Goal: Task Accomplishment & Management: Manage account settings

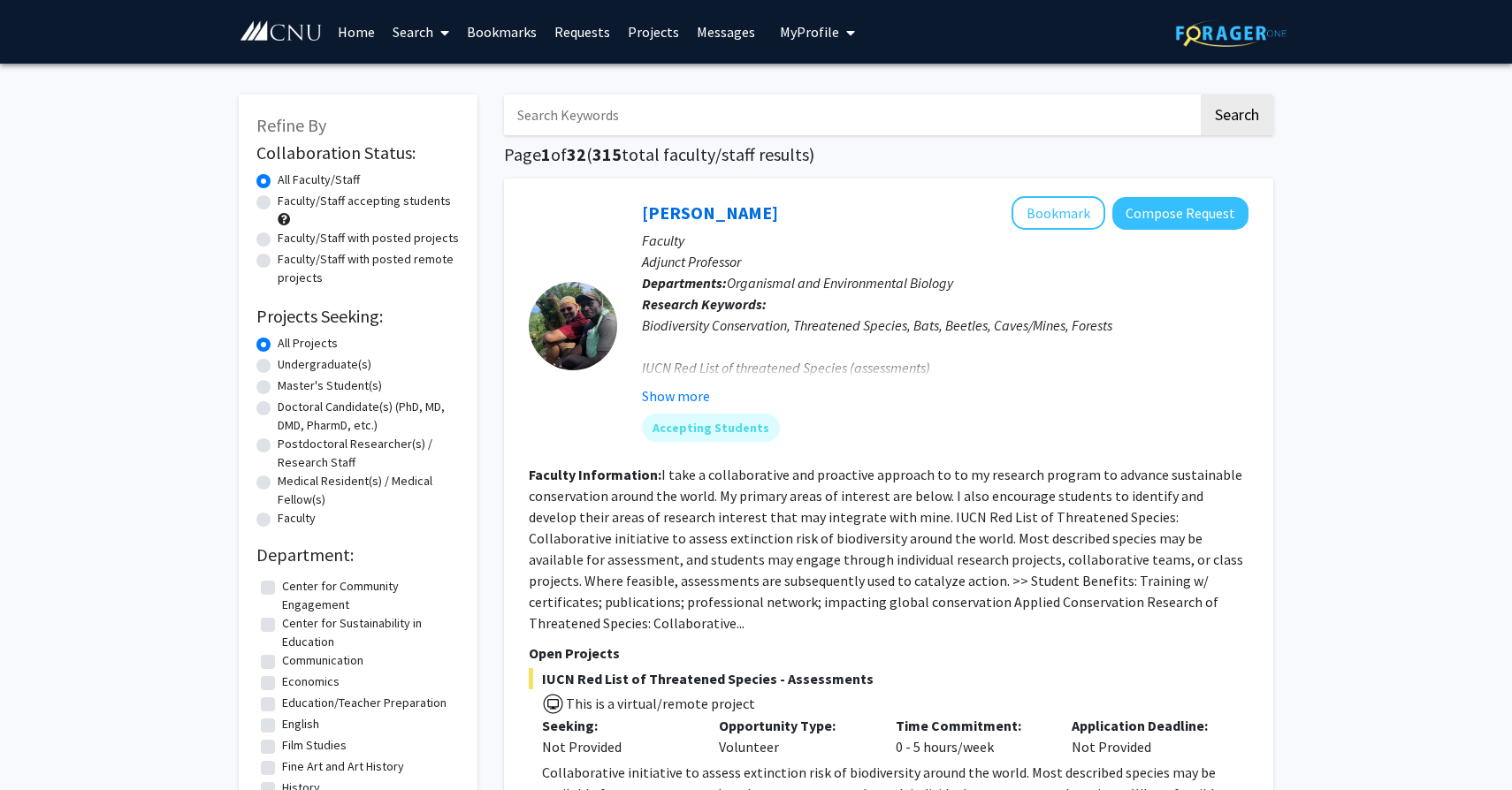
click at [839, 38] on span "My profile dropdown to access profile and logout" at bounding box center [847, 32] width 16 height 62
click at [837, 89] on span "[PERSON_NAME]" at bounding box center [890, 81] width 107 height 19
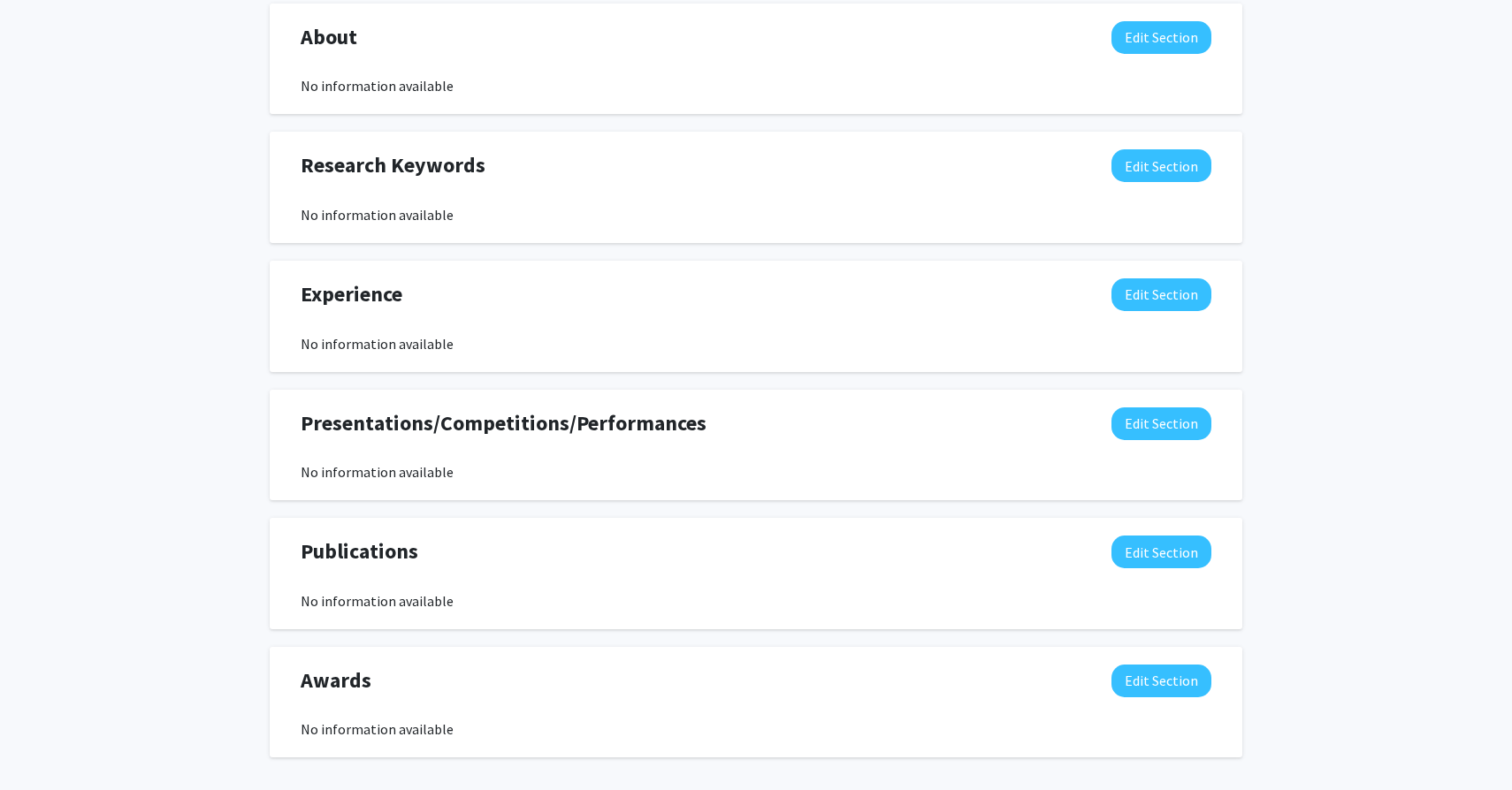
scroll to position [896, 0]
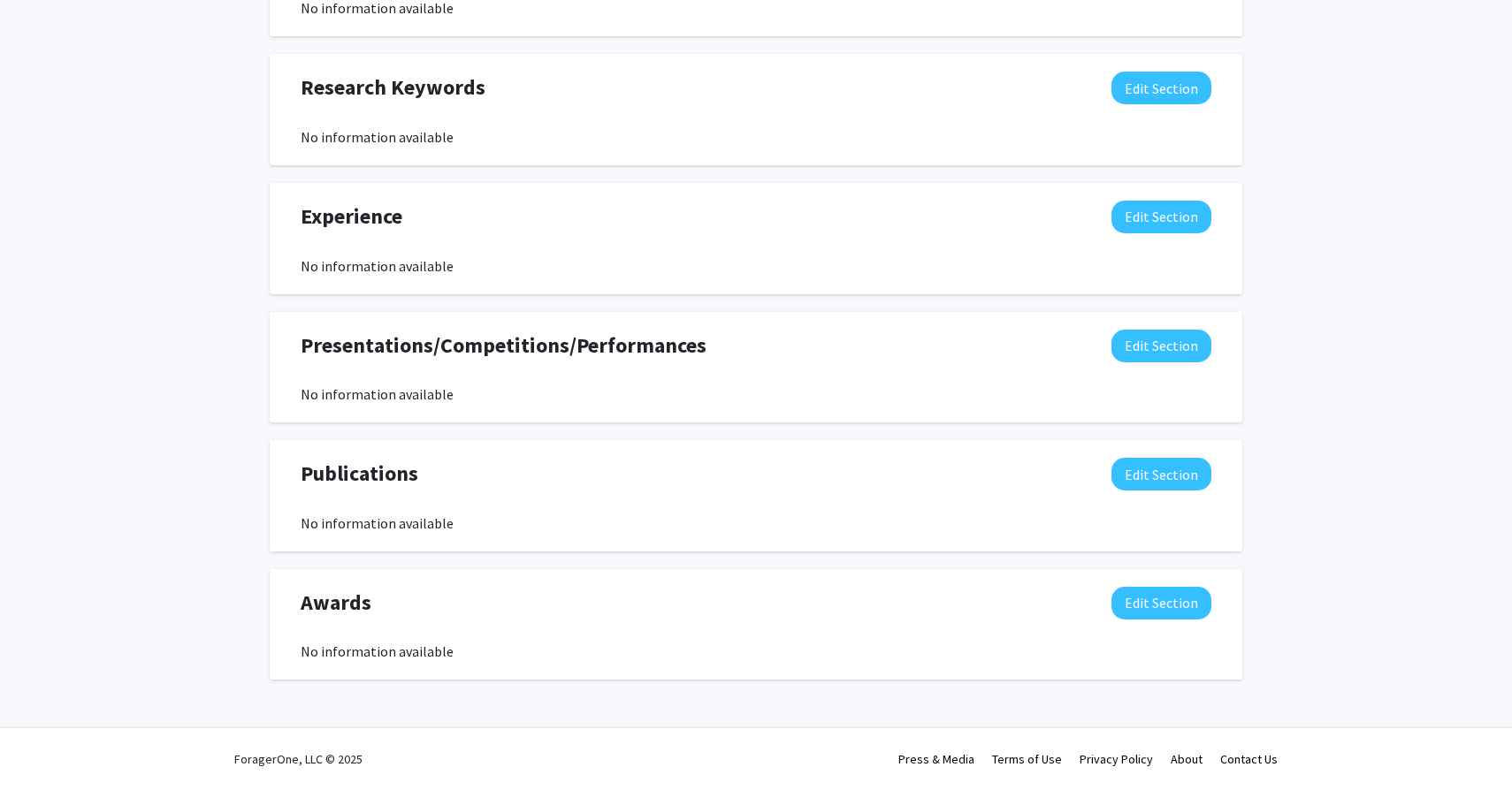
click at [382, 637] on div "Awards Edit Section No information available" at bounding box center [755, 624] width 937 height 76
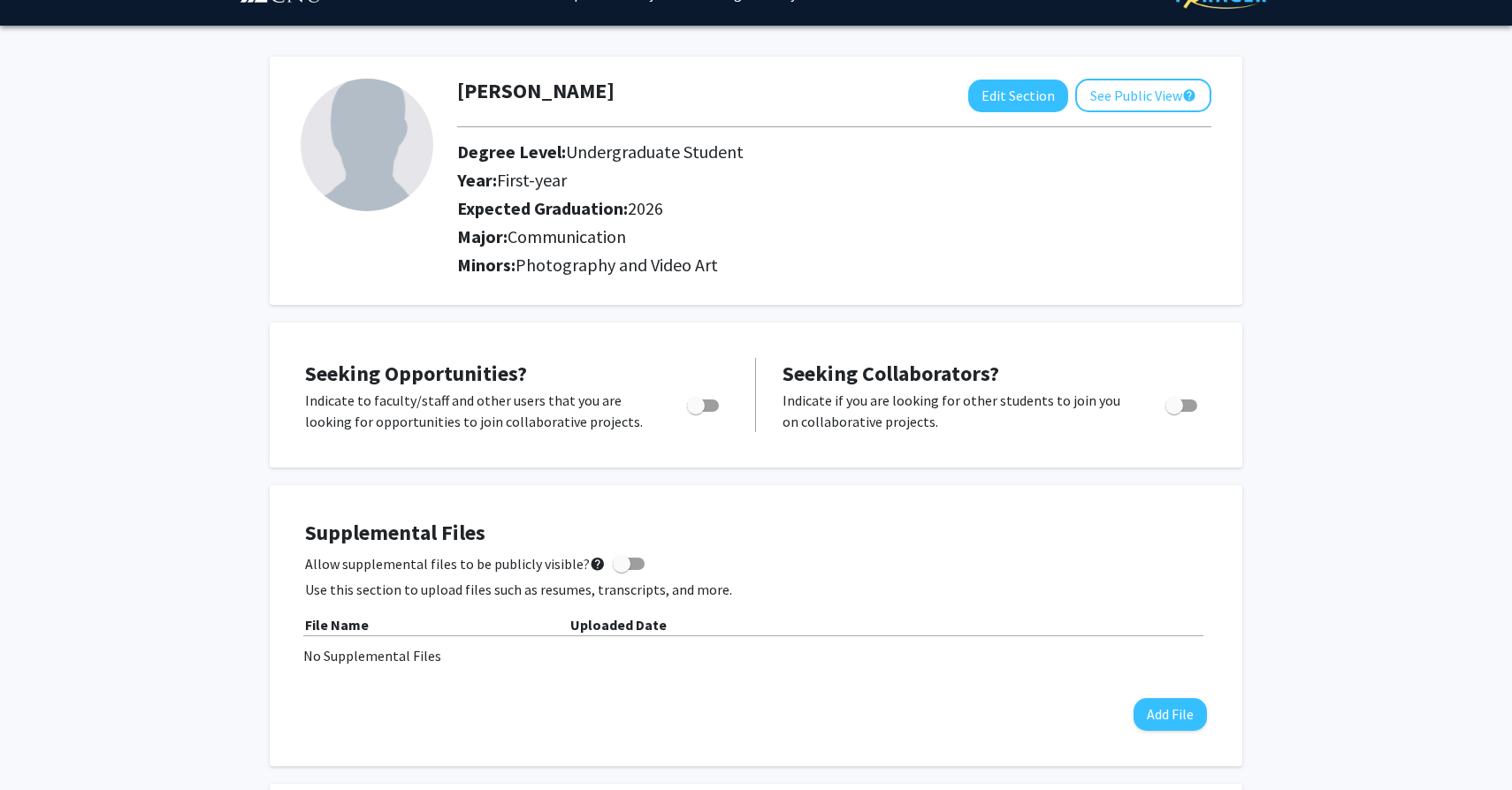
scroll to position [0, 0]
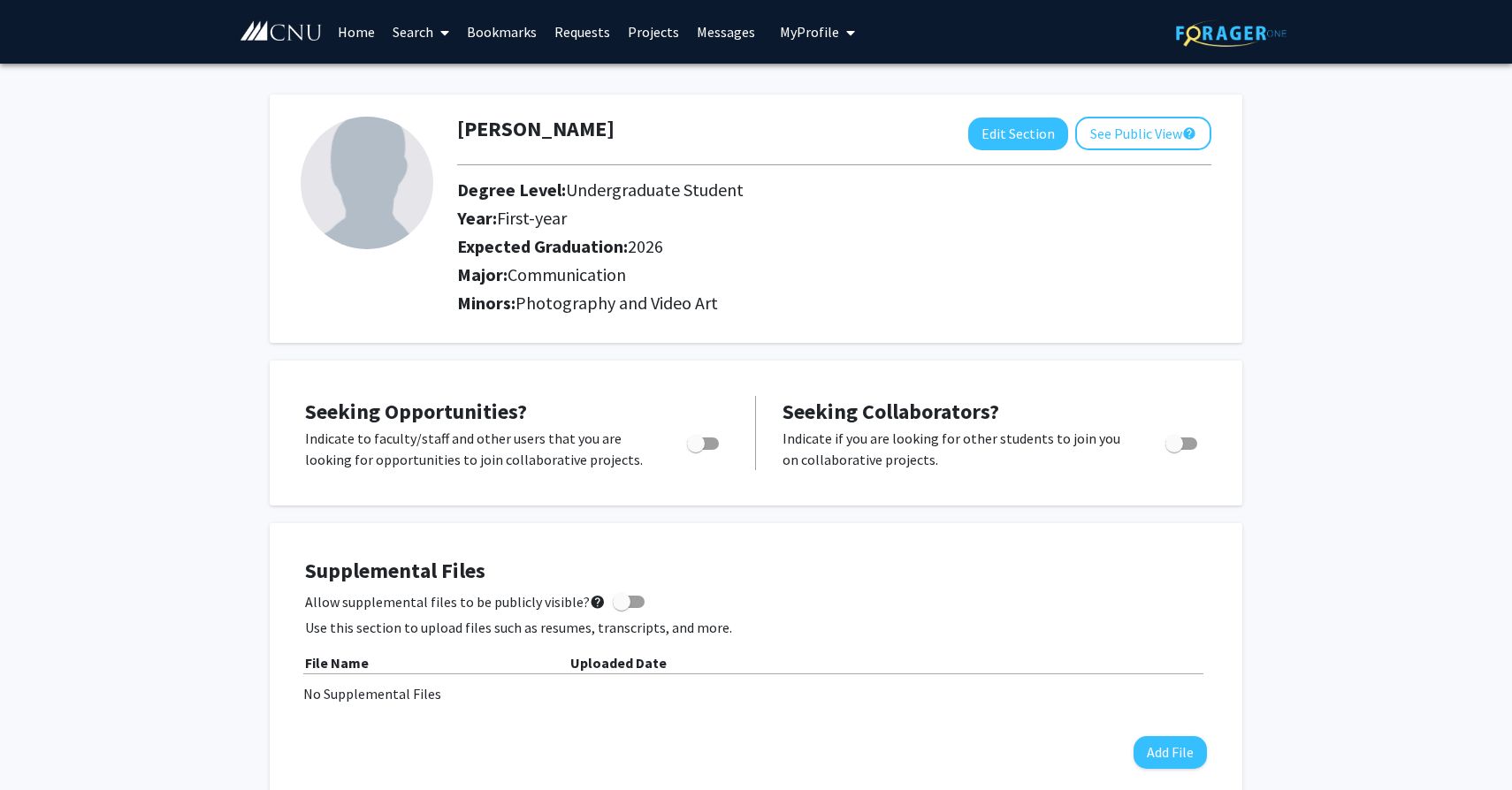
click at [363, 42] on link "Home" at bounding box center [355, 31] width 55 height 62
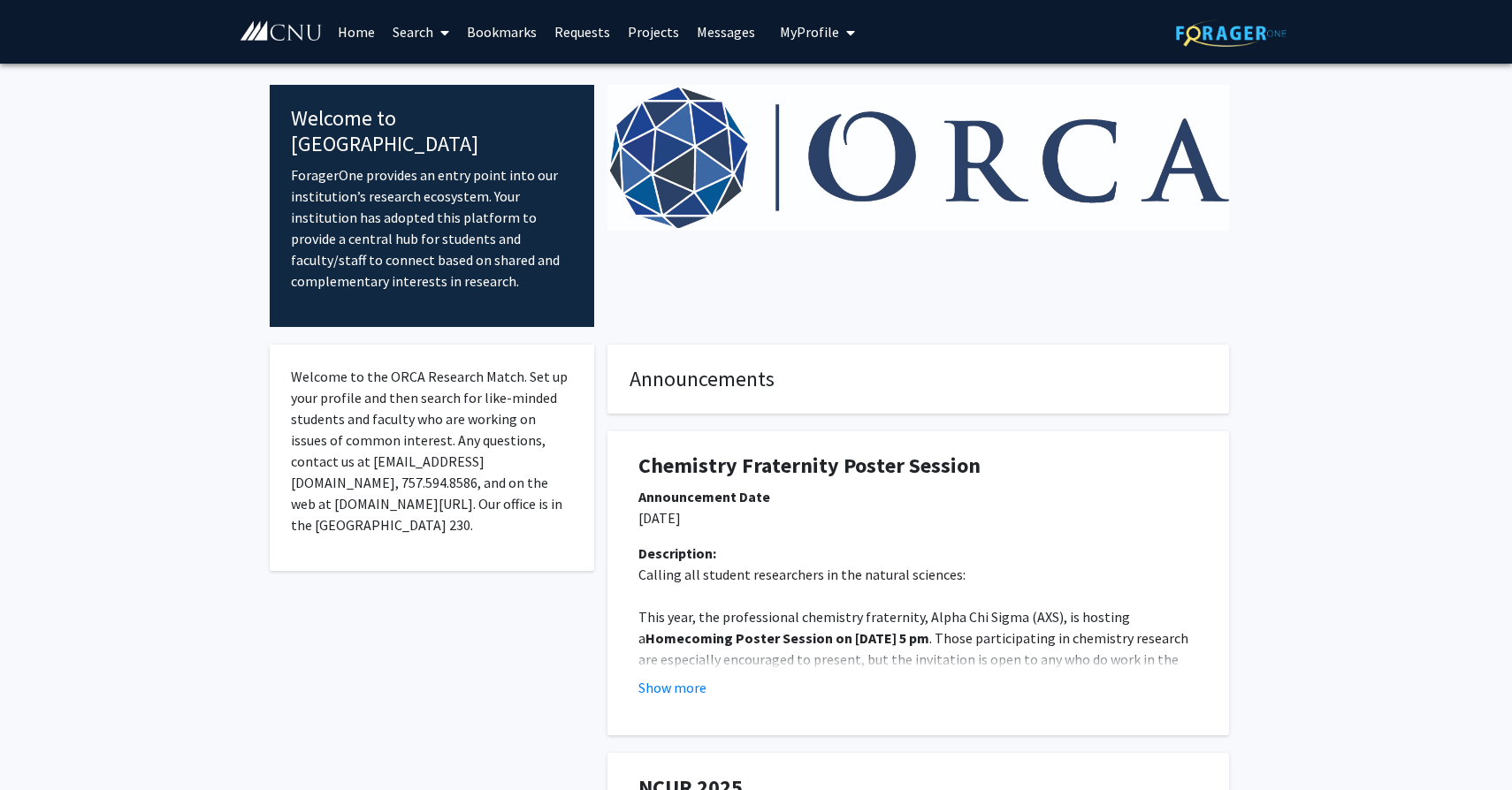
click at [824, 33] on span "My Profile" at bounding box center [810, 31] width 59 height 18
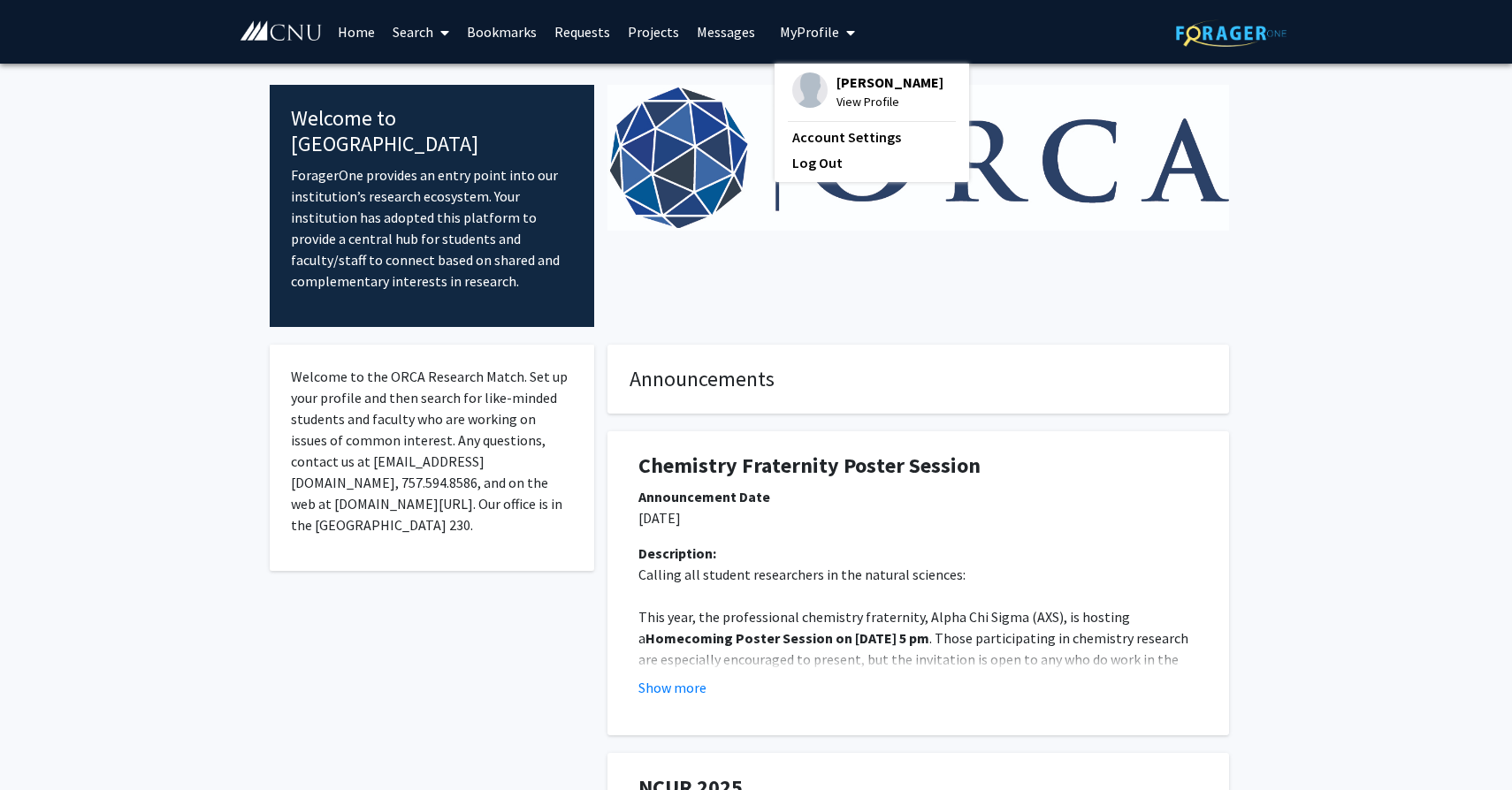
click at [837, 104] on span "View Profile" at bounding box center [890, 101] width 107 height 19
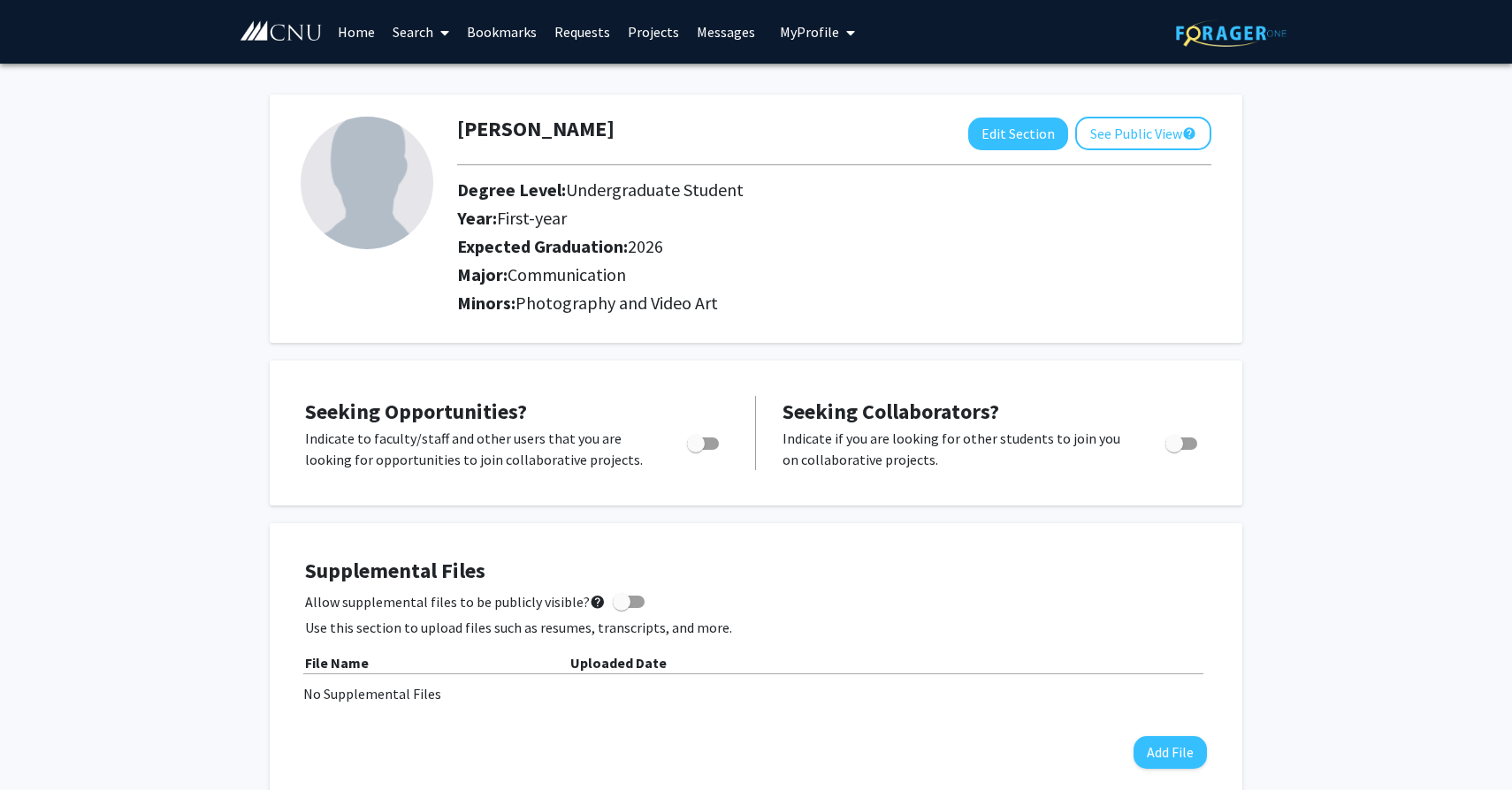
scroll to position [896, 0]
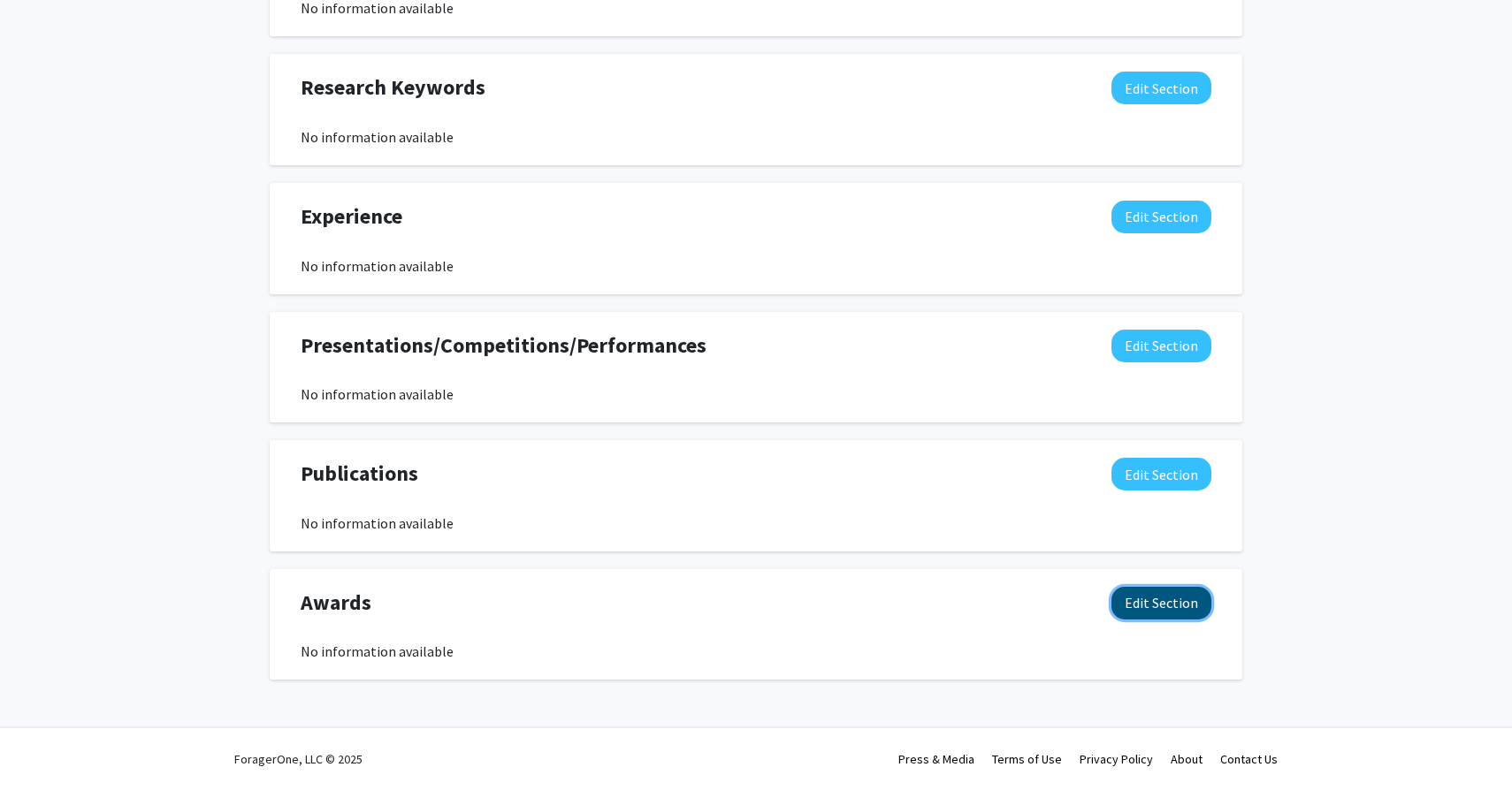
click at [1154, 610] on button "Edit Section" at bounding box center [1161, 602] width 100 height 32
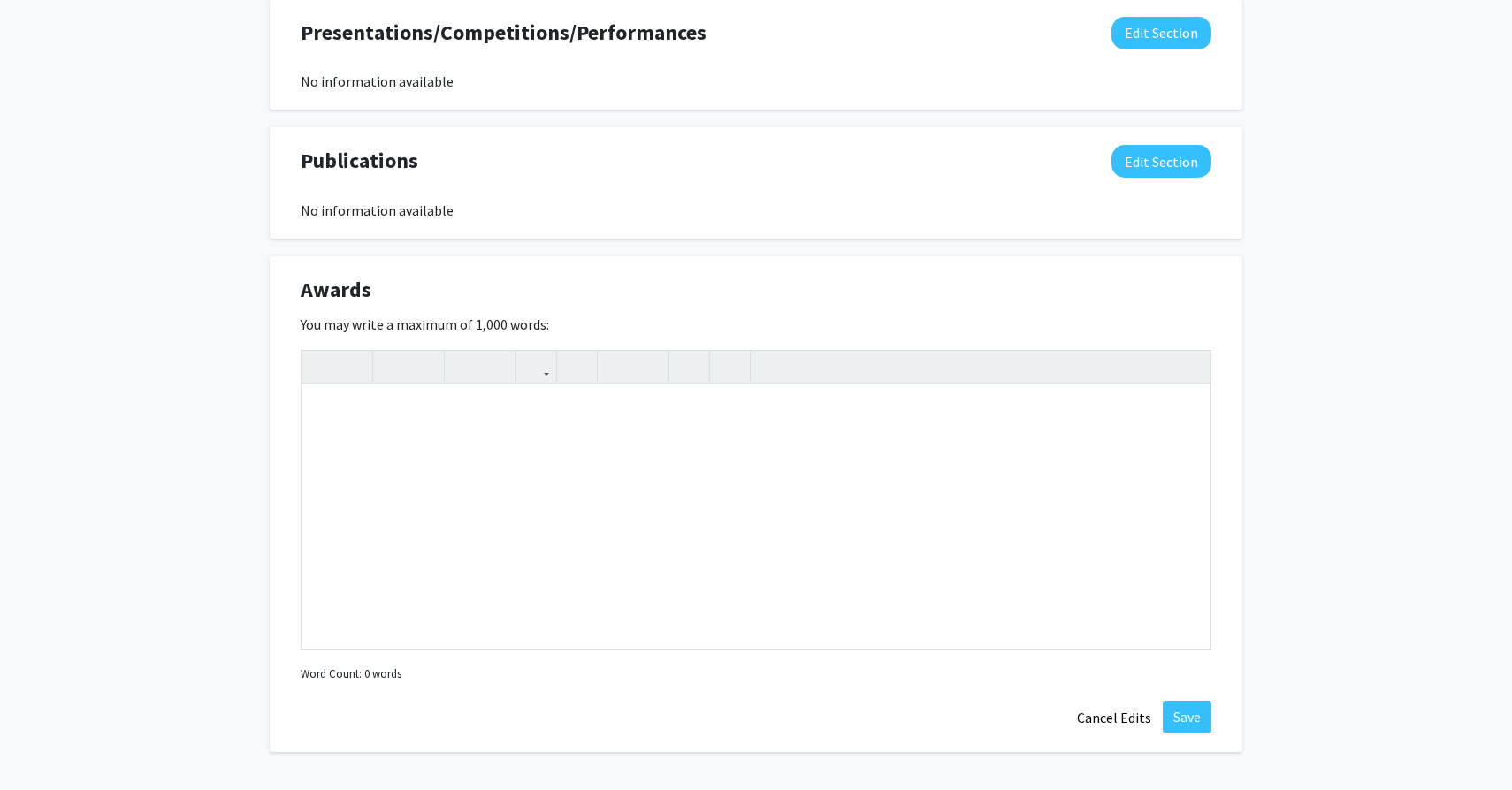
scroll to position [1219, 0]
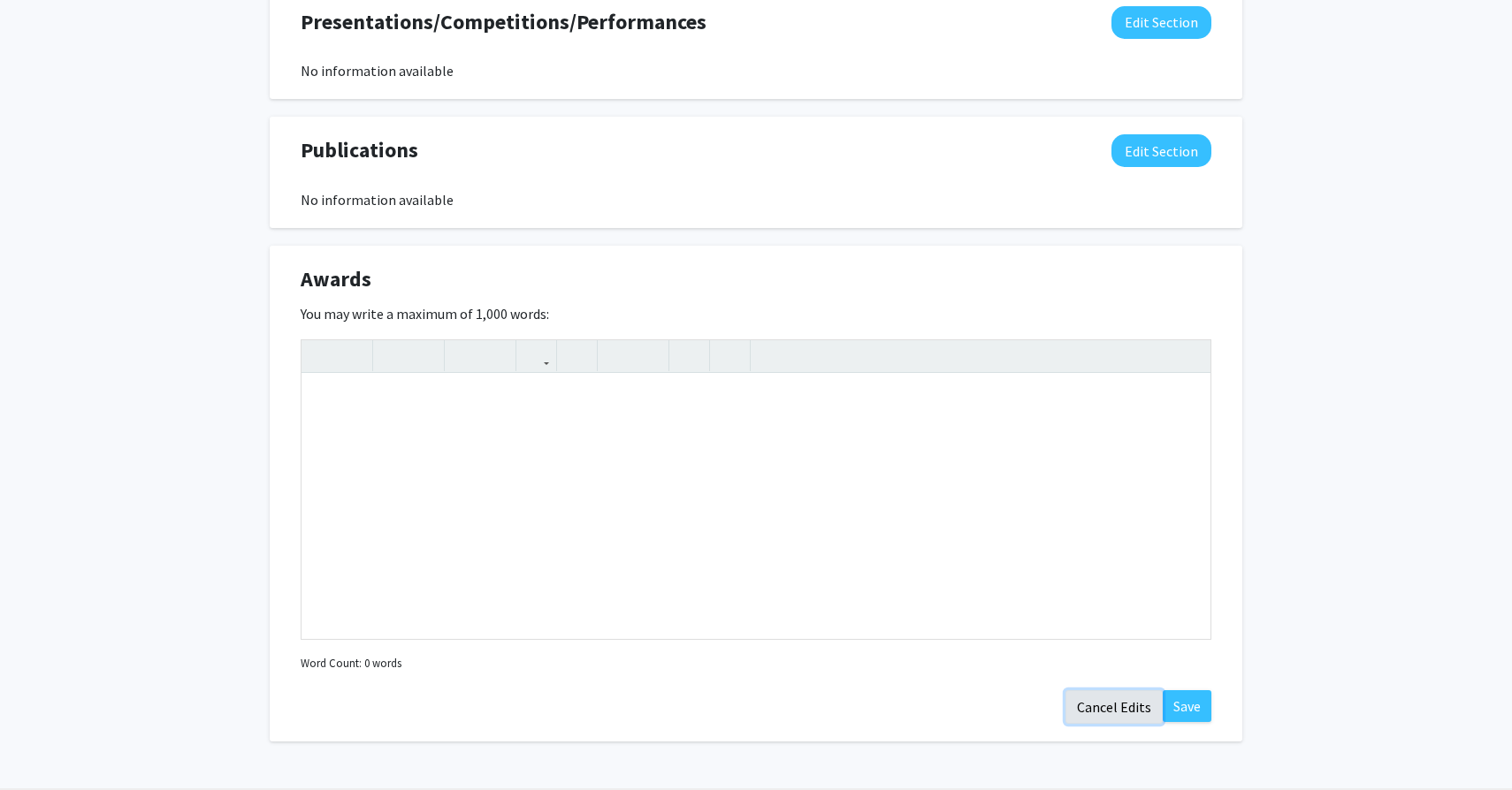
click at [1132, 716] on button "Cancel Edits" at bounding box center [1113, 707] width 97 height 33
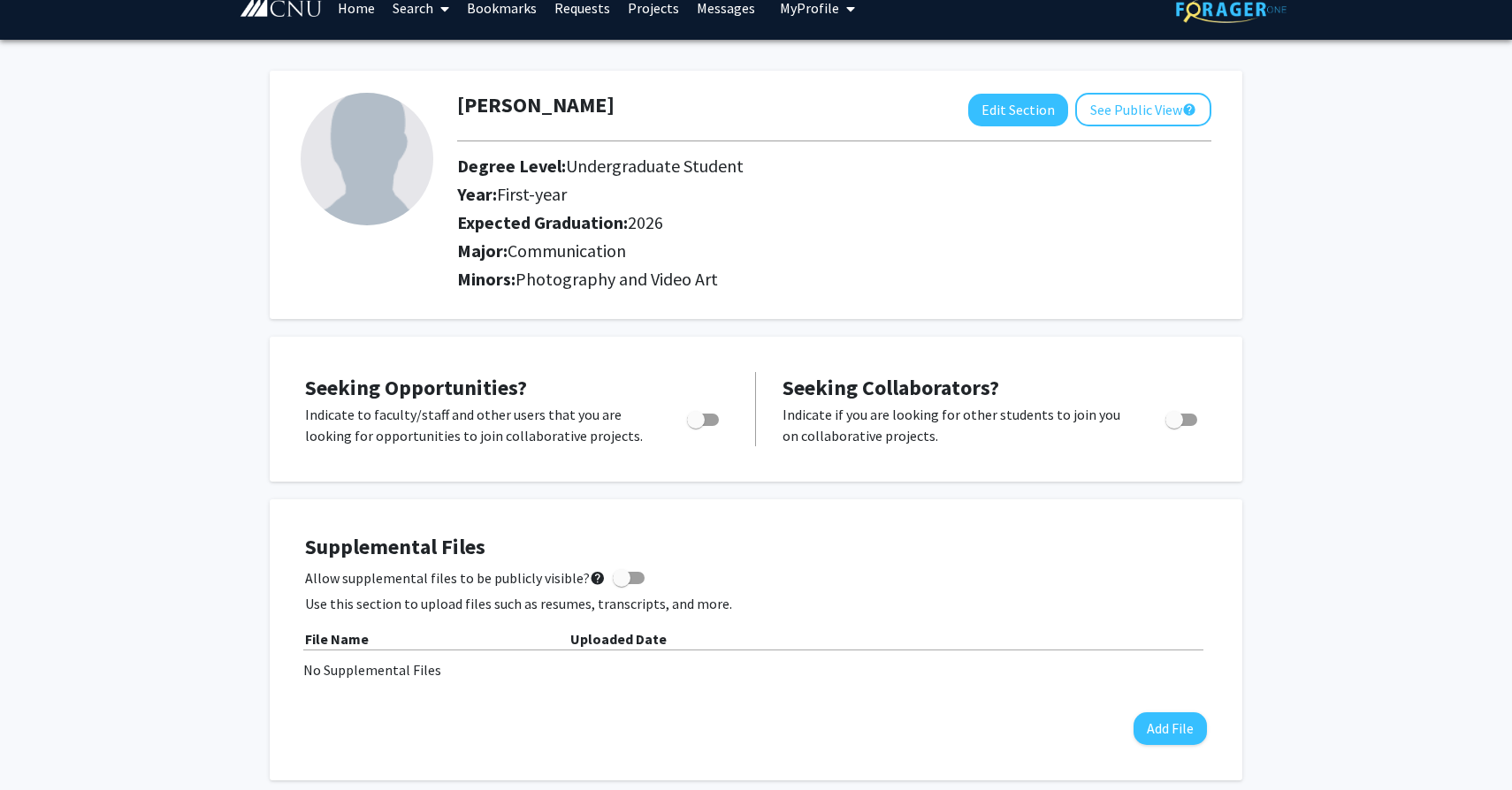
scroll to position [0, 0]
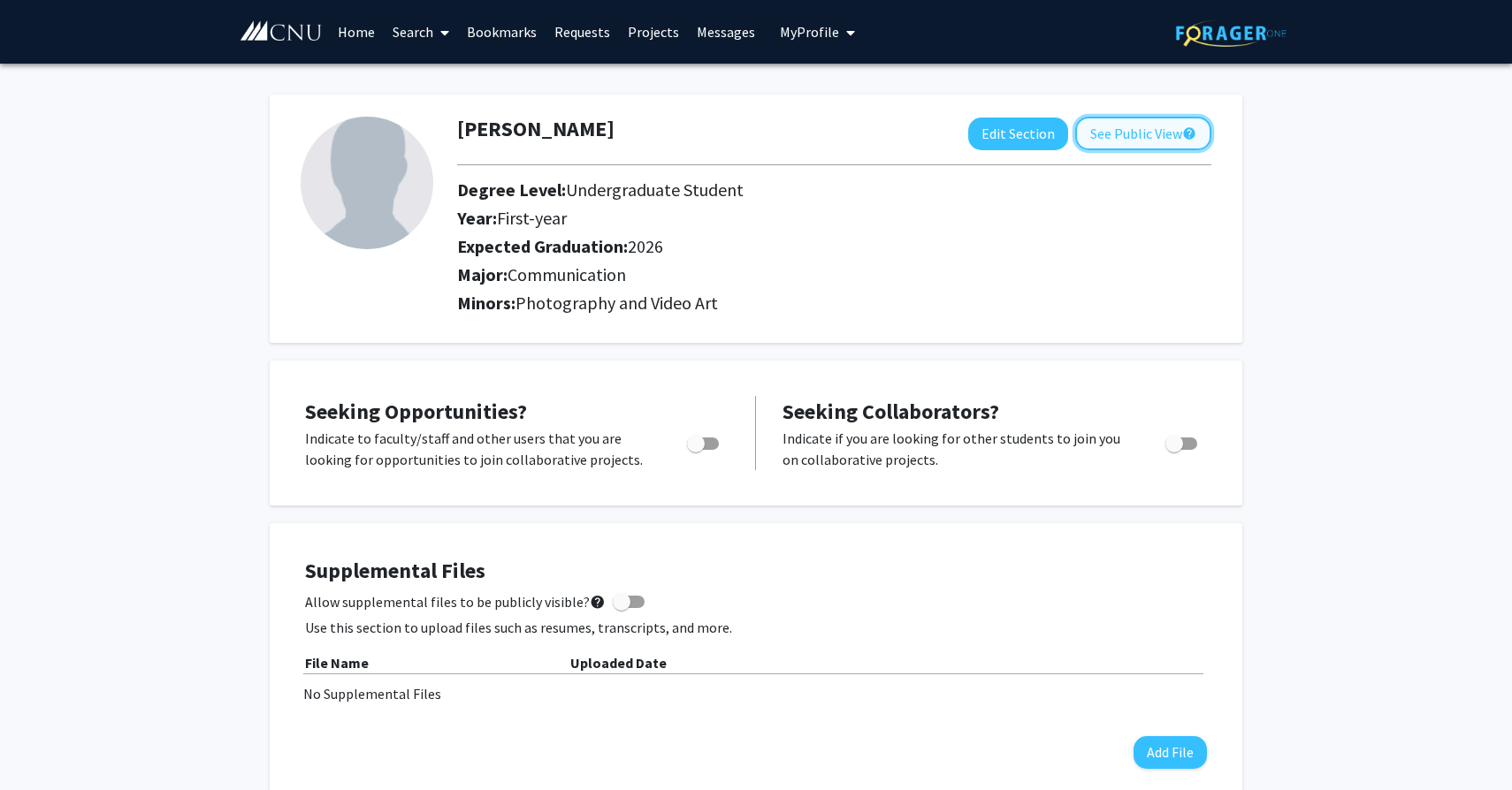
click at [1172, 145] on button "See Public View help" at bounding box center [1143, 133] width 136 height 33
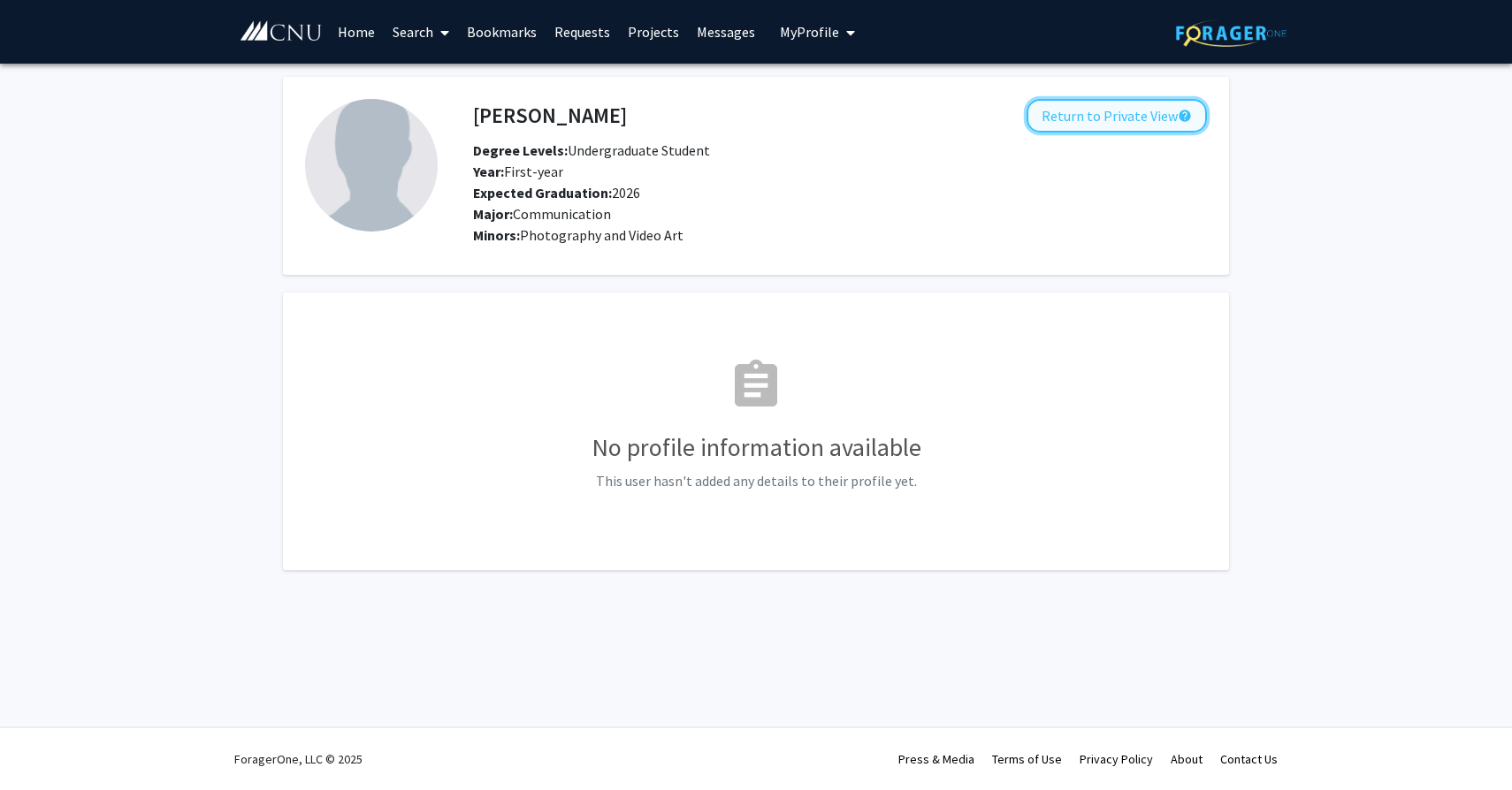
click at [1144, 123] on button "Return to Private View help" at bounding box center [1116, 116] width 180 height 33
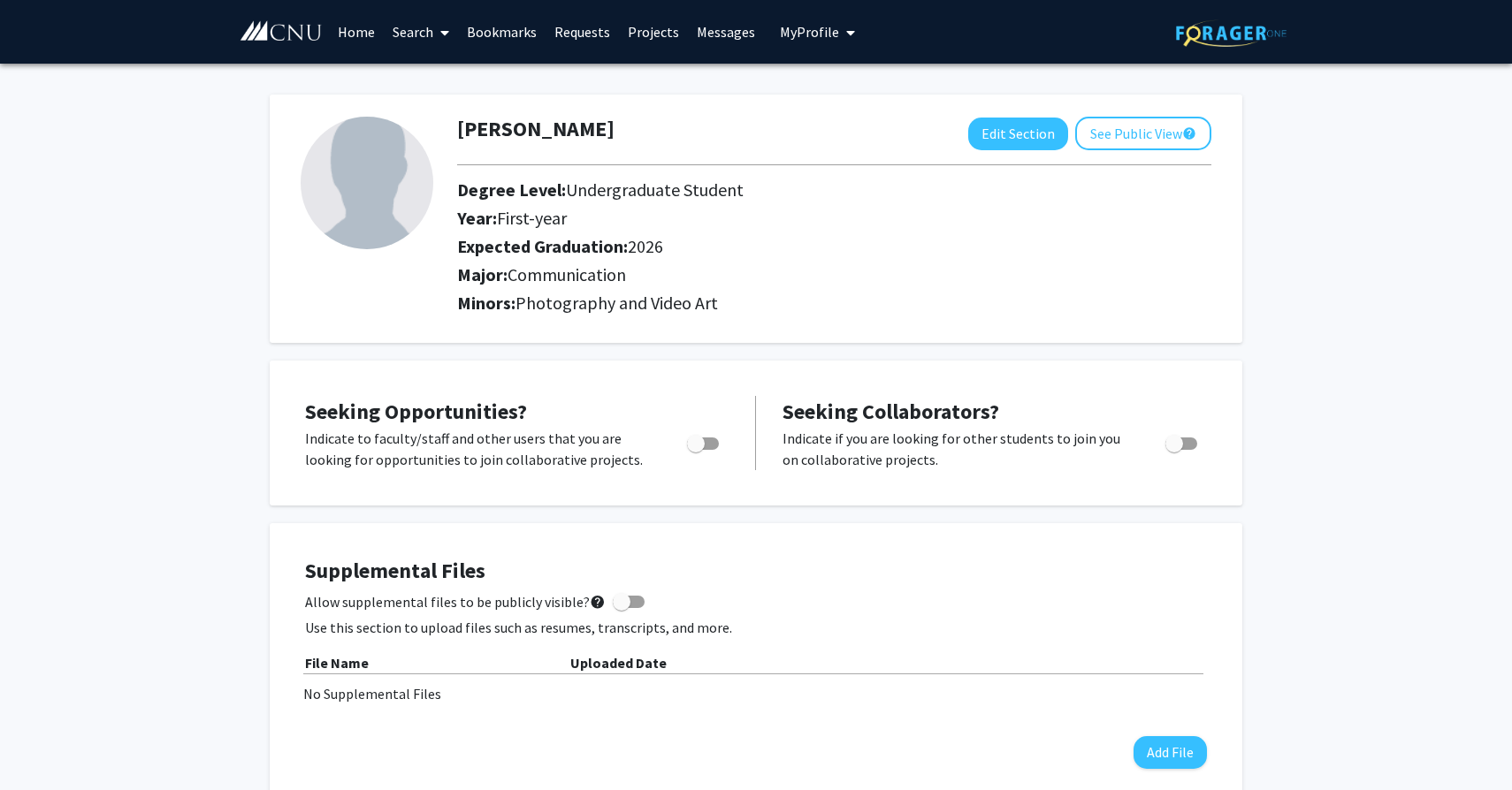
click at [699, 30] on link "Messages" at bounding box center [725, 31] width 76 height 62
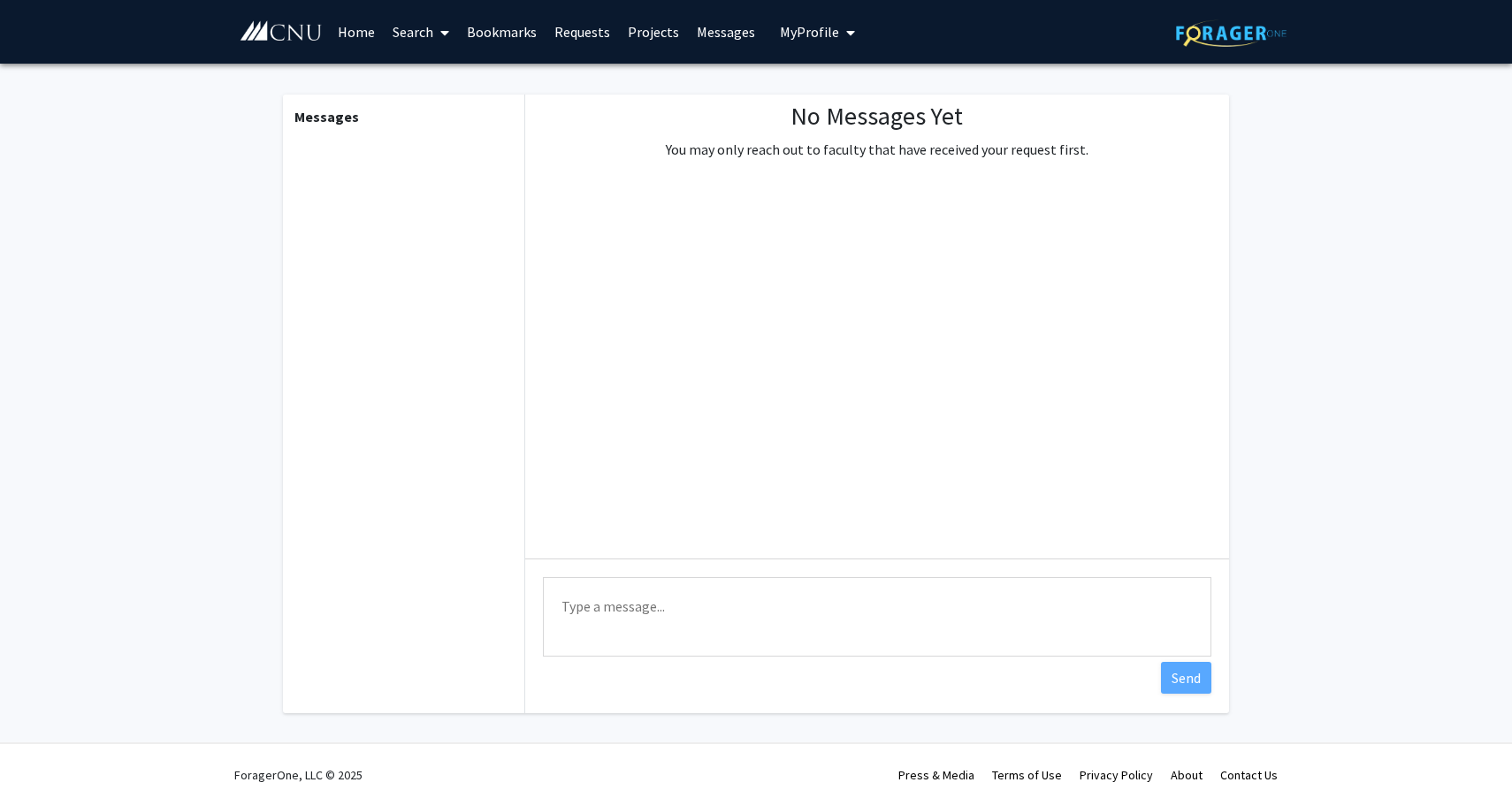
click at [780, 29] on span "My Profile" at bounding box center [810, 31] width 59 height 18
click at [792, 75] on img at bounding box center [810, 90] width 35 height 35
